Goal: Check status: Check status

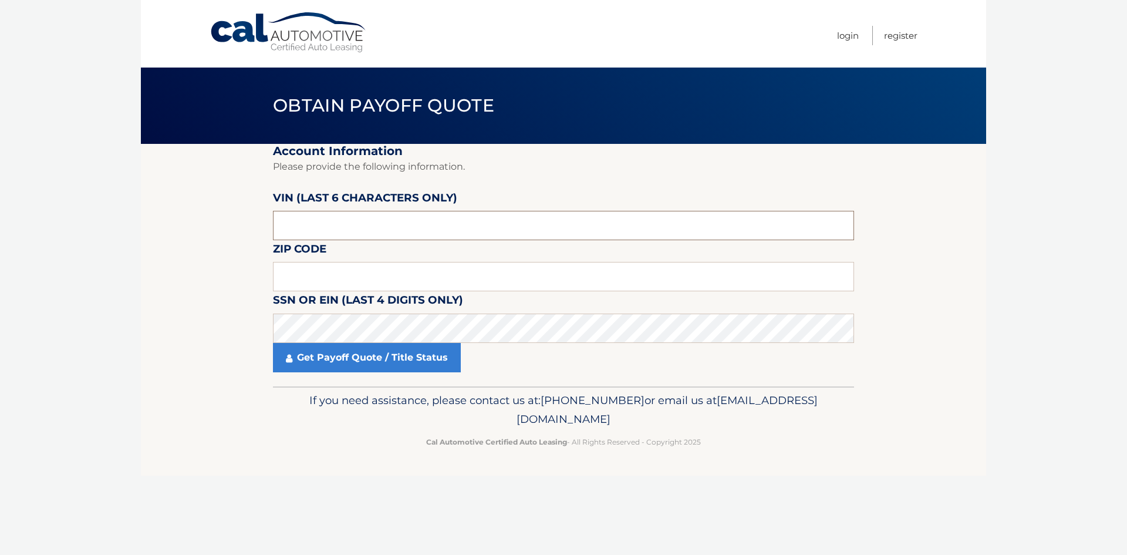
click at [343, 225] on input "text" at bounding box center [563, 225] width 581 height 29
click at [386, 227] on input "text" at bounding box center [563, 225] width 581 height 29
paste input "133969"
type input "133969"
click at [367, 284] on input "text" at bounding box center [563, 276] width 581 height 29
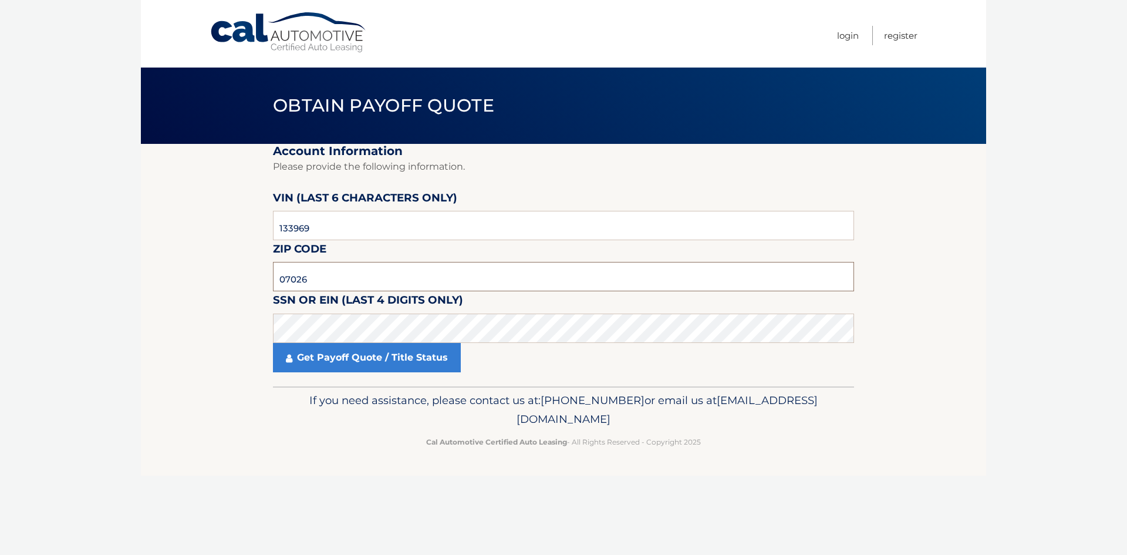
type input "07026"
click at [379, 354] on link "Get Payoff Quote / Title Status" at bounding box center [367, 357] width 188 height 29
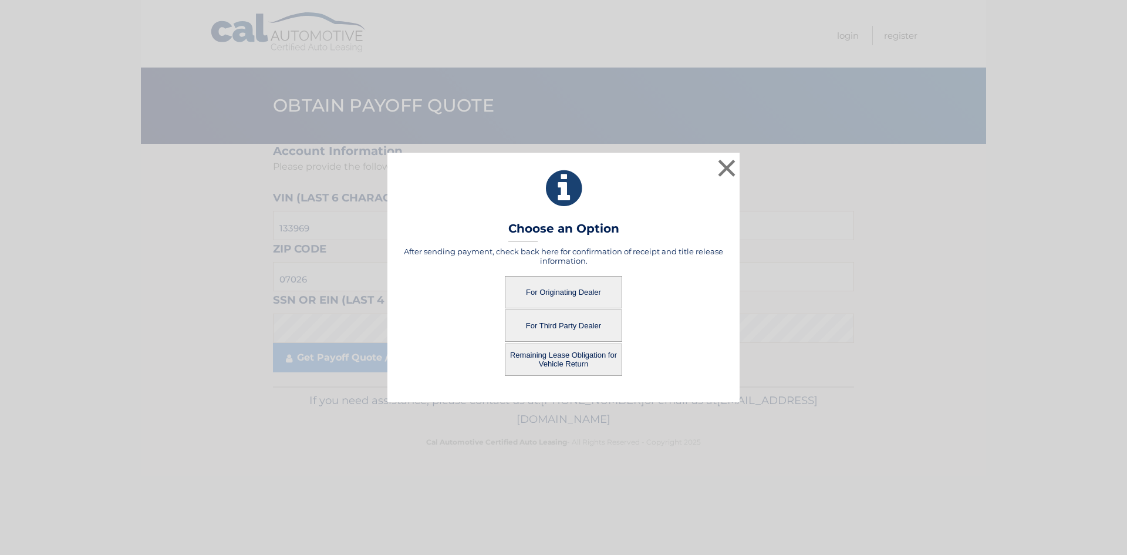
click at [562, 294] on button "For Originating Dealer" at bounding box center [563, 292] width 117 height 32
click at [577, 290] on button "For Originating Dealer" at bounding box center [563, 292] width 117 height 32
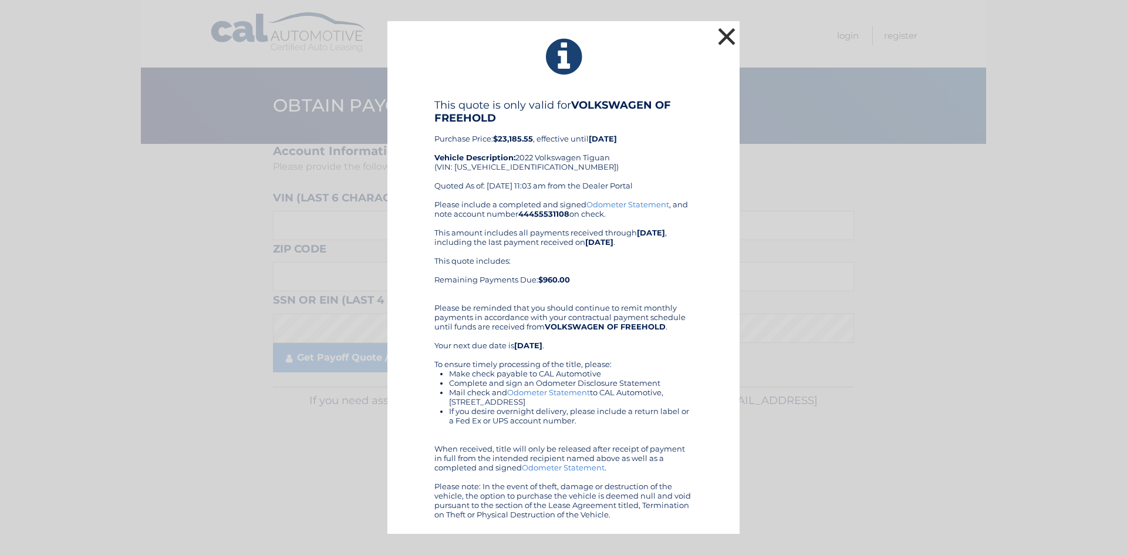
click at [730, 38] on button "×" at bounding box center [726, 36] width 23 height 23
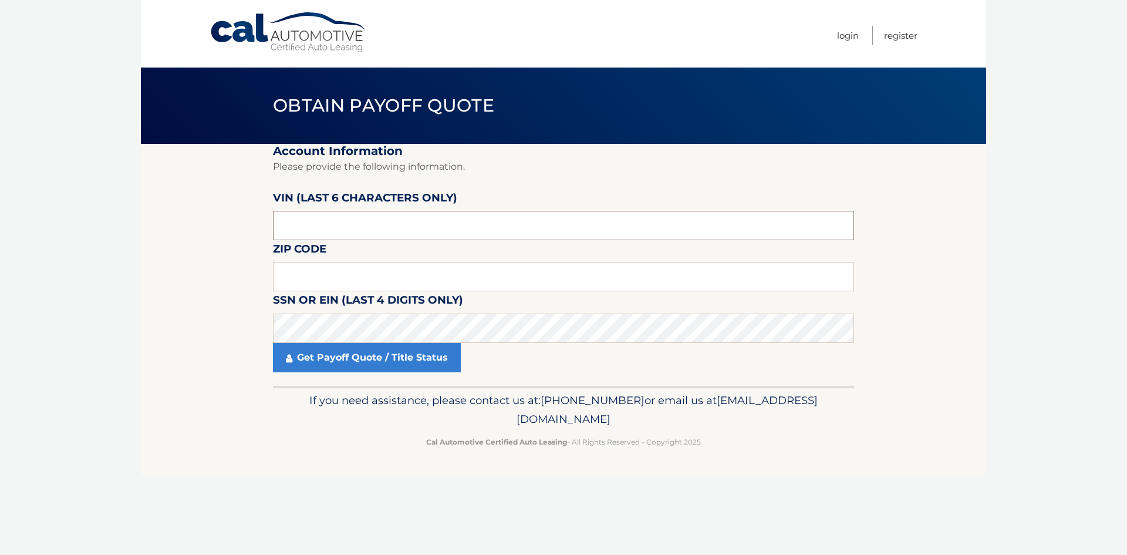
click at [411, 217] on input "text" at bounding box center [563, 225] width 581 height 29
paste input "133969"
type input "133969"
type input "07026"
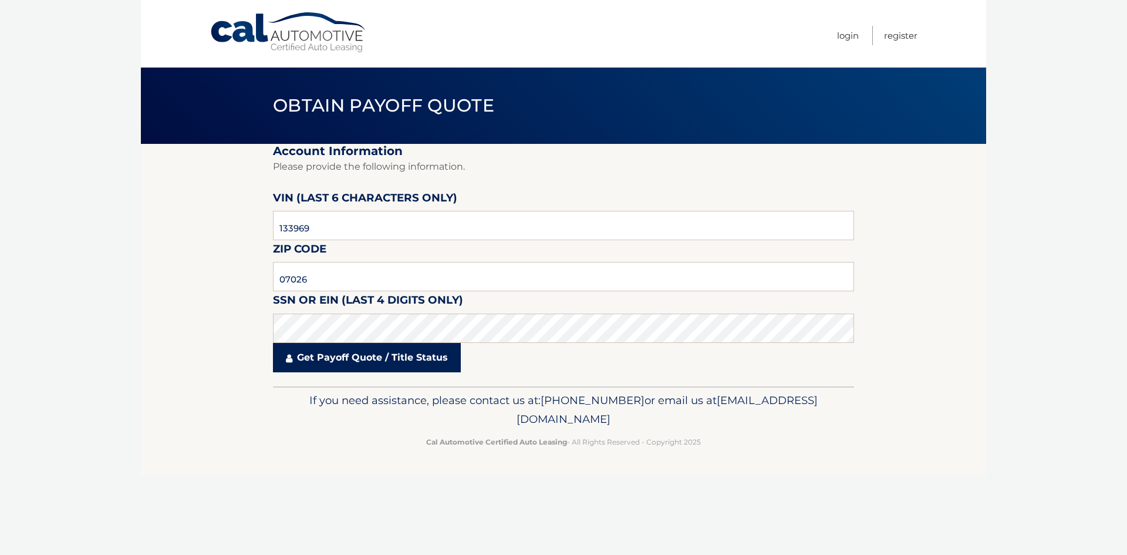
click at [378, 362] on link "Get Payoff Quote / Title Status" at bounding box center [367, 357] width 188 height 29
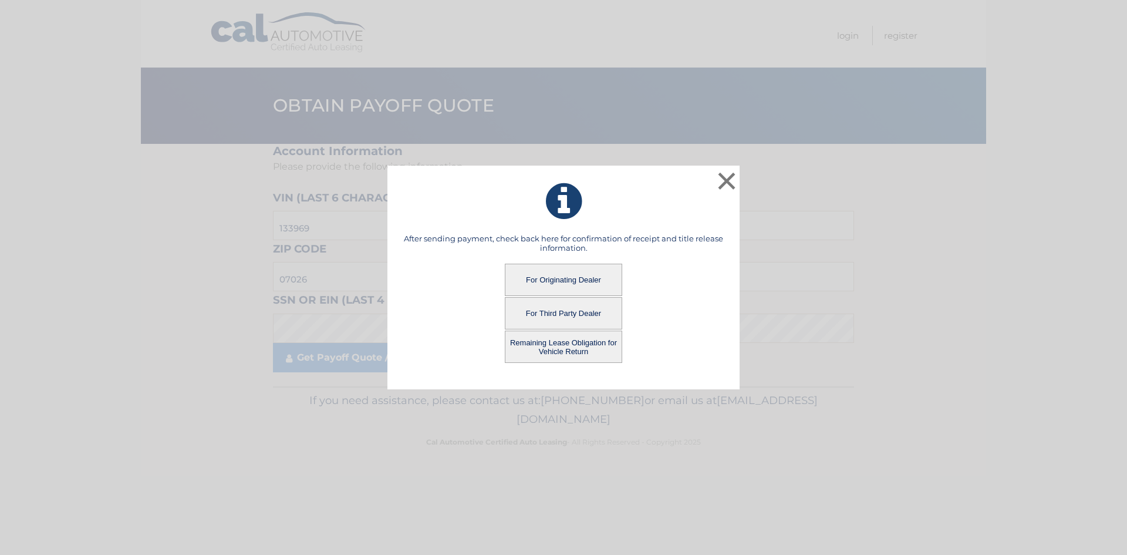
click at [575, 313] on button "For Third Party Dealer" at bounding box center [563, 313] width 117 height 32
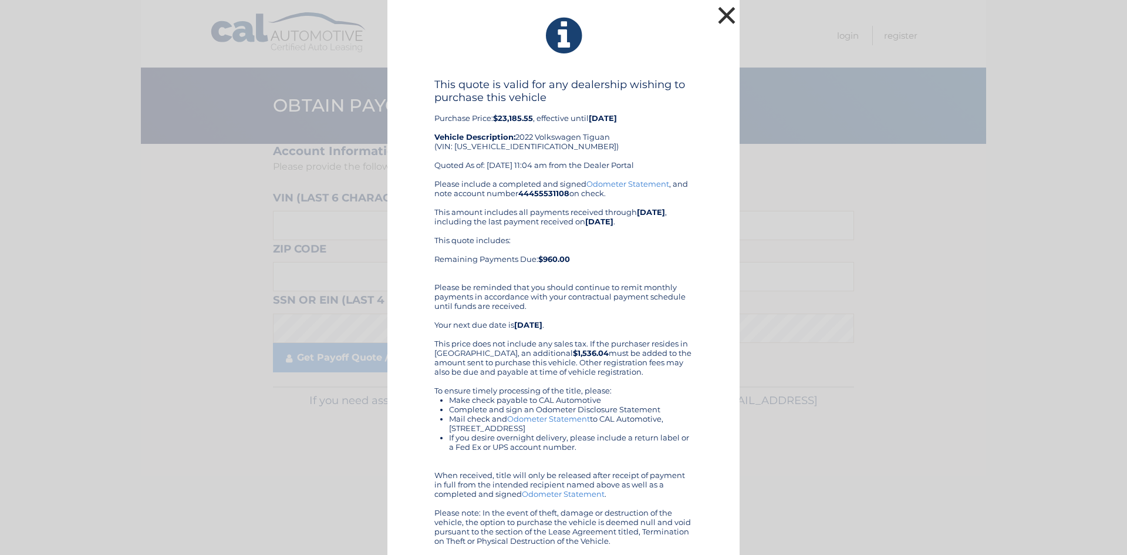
click at [717, 4] on button "×" at bounding box center [726, 15] width 23 height 23
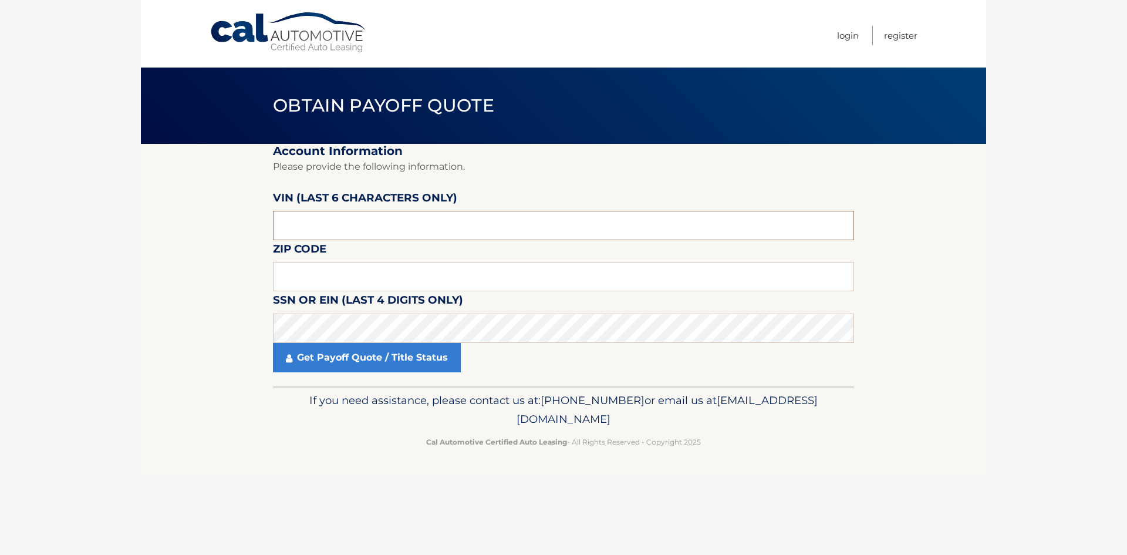
click at [303, 224] on input "text" at bounding box center [563, 225] width 581 height 29
paste input "133969"
type input "133969"
type input "07026"
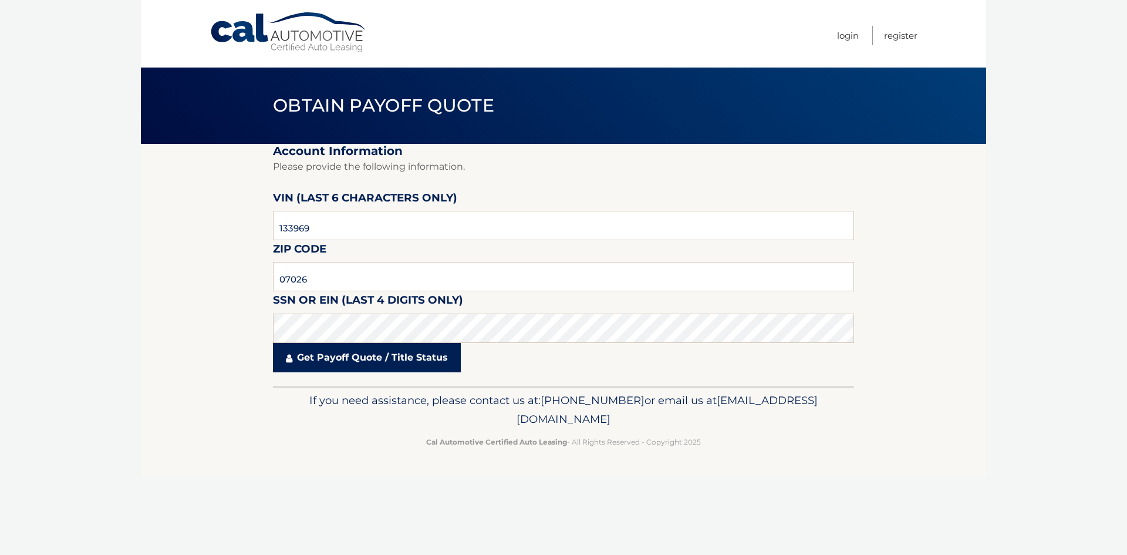
click at [347, 356] on link "Get Payoff Quote / Title Status" at bounding box center [367, 357] width 188 height 29
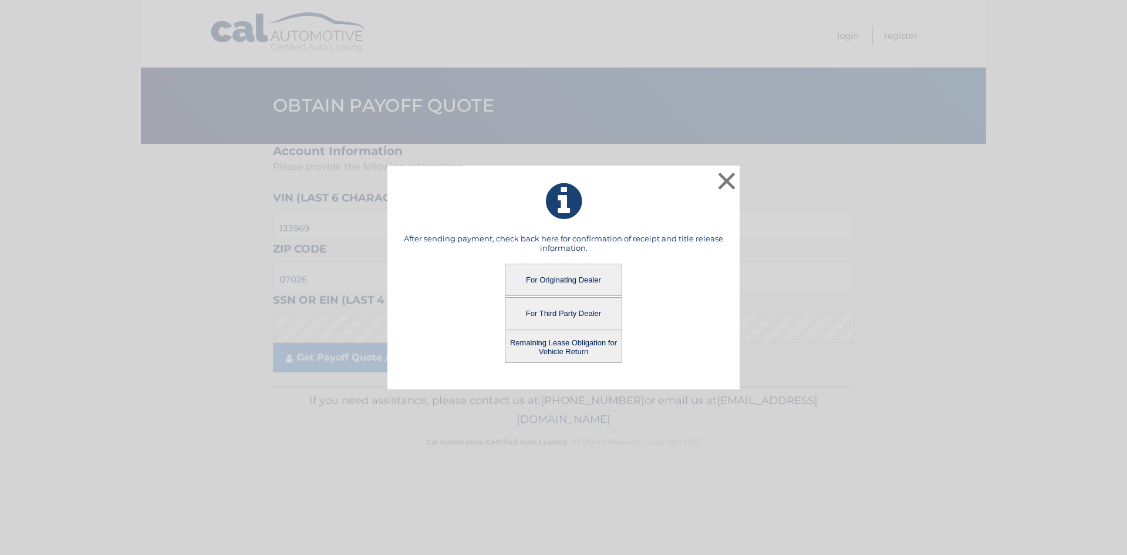
click at [551, 343] on button "Remaining Lease Obligation for Vehicle Return" at bounding box center [563, 346] width 117 height 32
click at [569, 344] on button "Remaining Lease Obligation for Vehicle Return" at bounding box center [563, 346] width 117 height 32
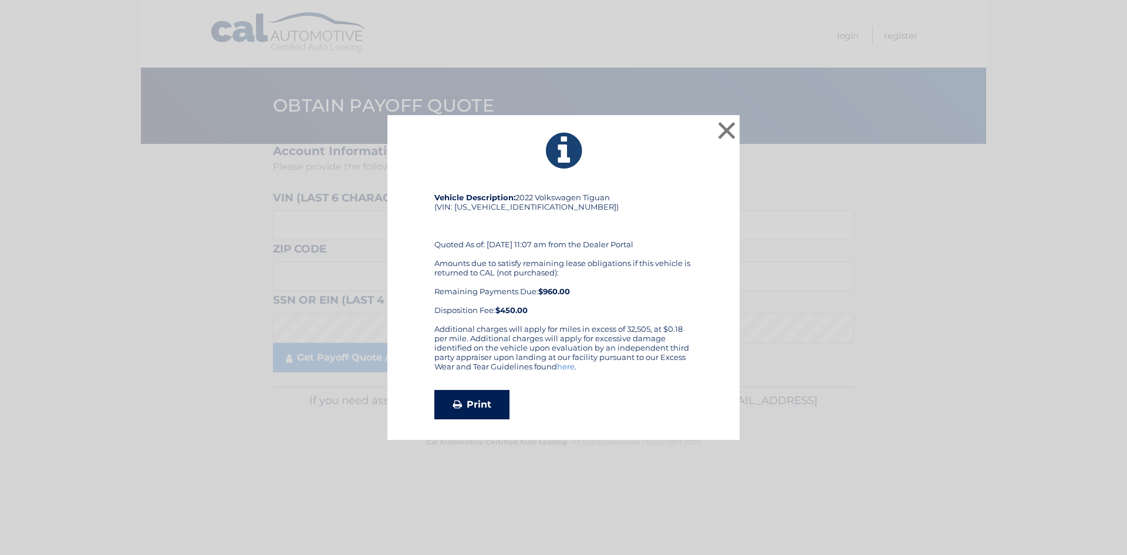
click at [470, 396] on link "Print" at bounding box center [471, 404] width 75 height 29
click at [917, 213] on div "× Vehicle Description: 2022 Volkswagen Tiguan (VIN: [US_VEHICLE_IDENTIFICATION_…" at bounding box center [564, 277] width 1118 height 325
